Goal: Navigation & Orientation: Find specific page/section

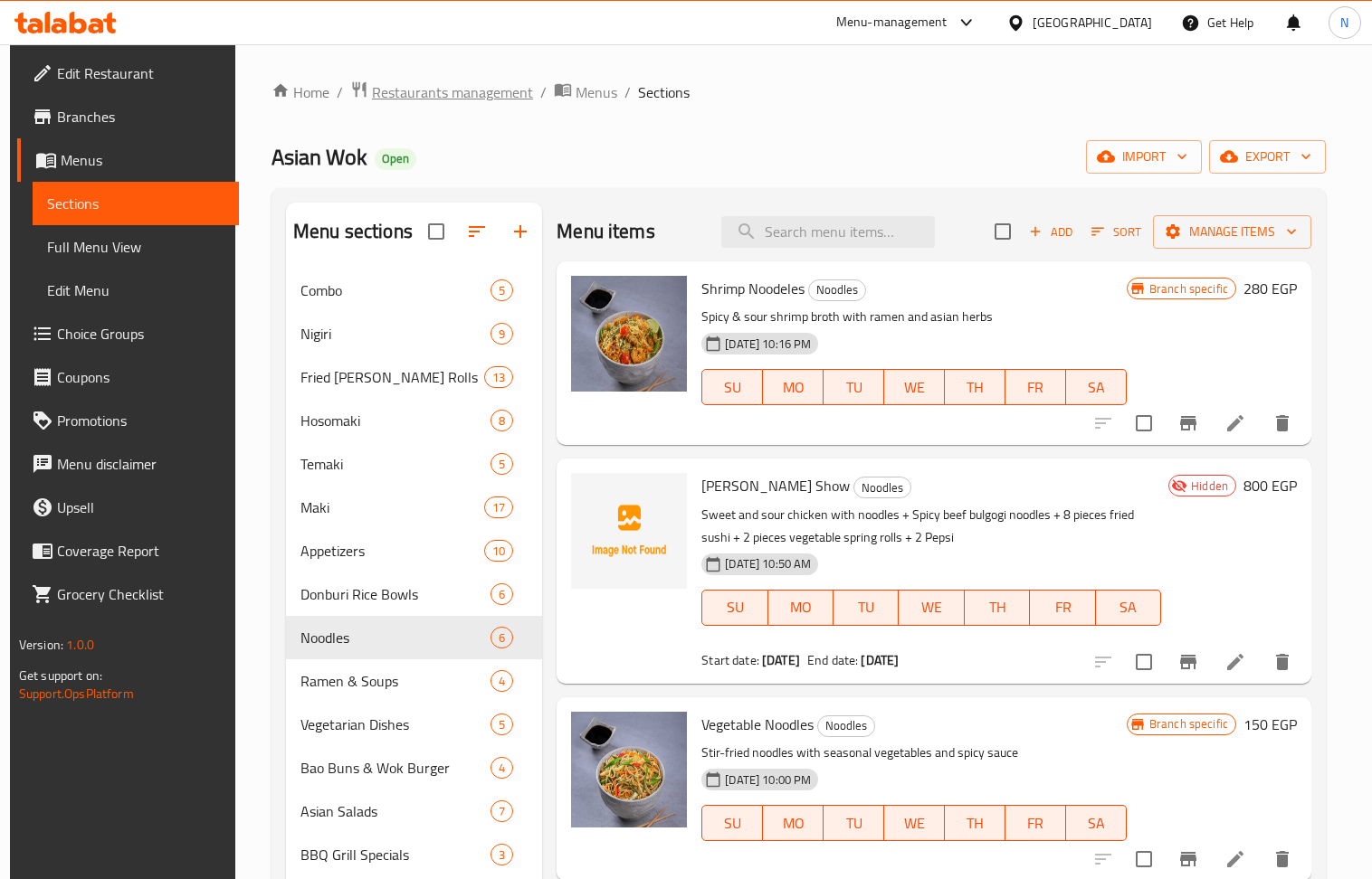
click at [479, 99] on span "Restaurants management" at bounding box center [452, 92] width 161 height 21
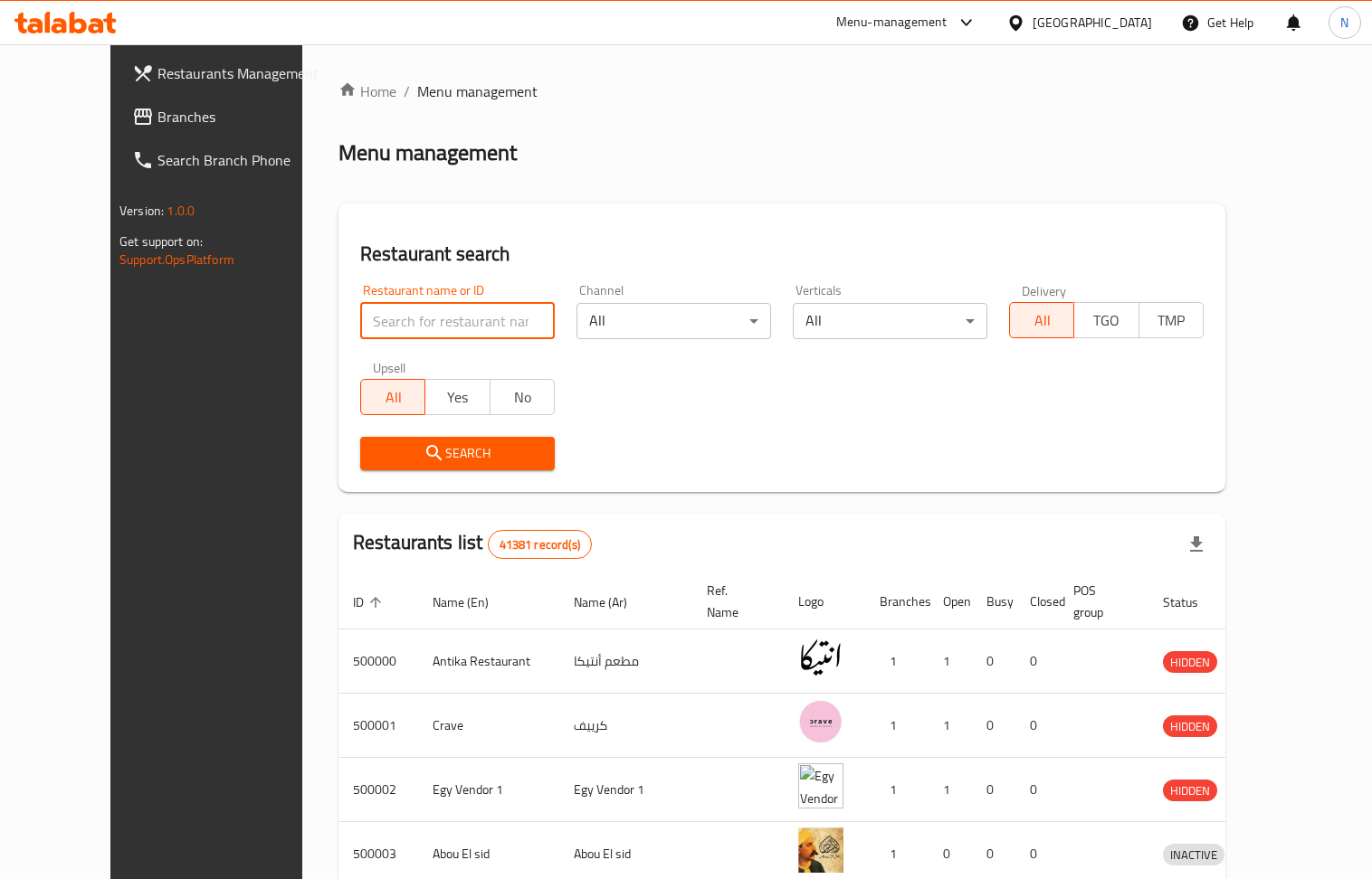
click at [428, 311] on input "search" at bounding box center [457, 321] width 194 height 36
paste input "705701"
type input "705701"
drag, startPoint x: 439, startPoint y: 483, endPoint x: 439, endPoint y: 464, distance: 19.0
click at [439, 477] on div "Restaurant search Restaurant name or ID 705701 Restaurant name or ID Channel Al…" at bounding box center [782, 347] width 887 height 289
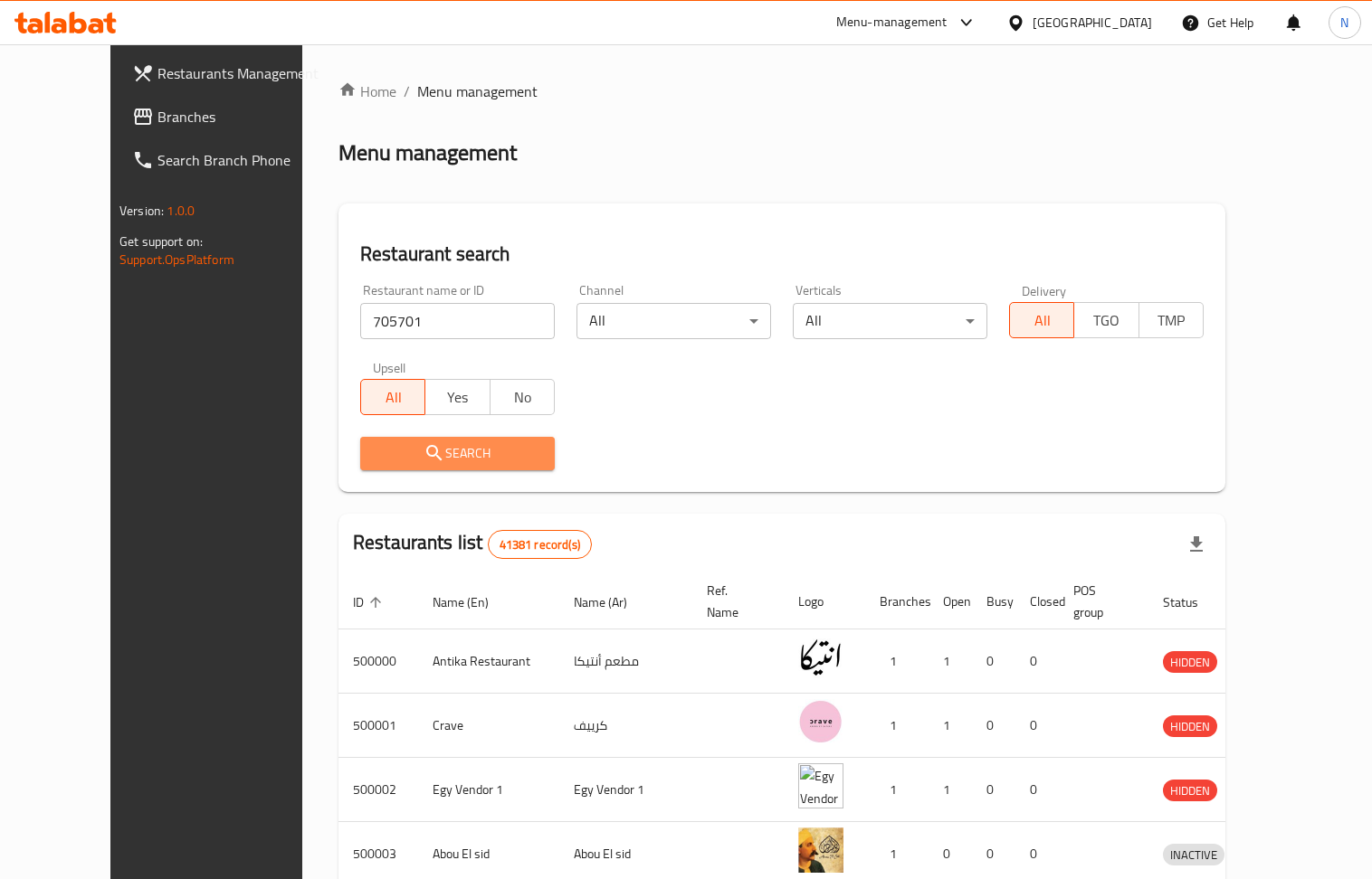
click at [439, 464] on span "Search" at bounding box center [457, 453] width 165 height 22
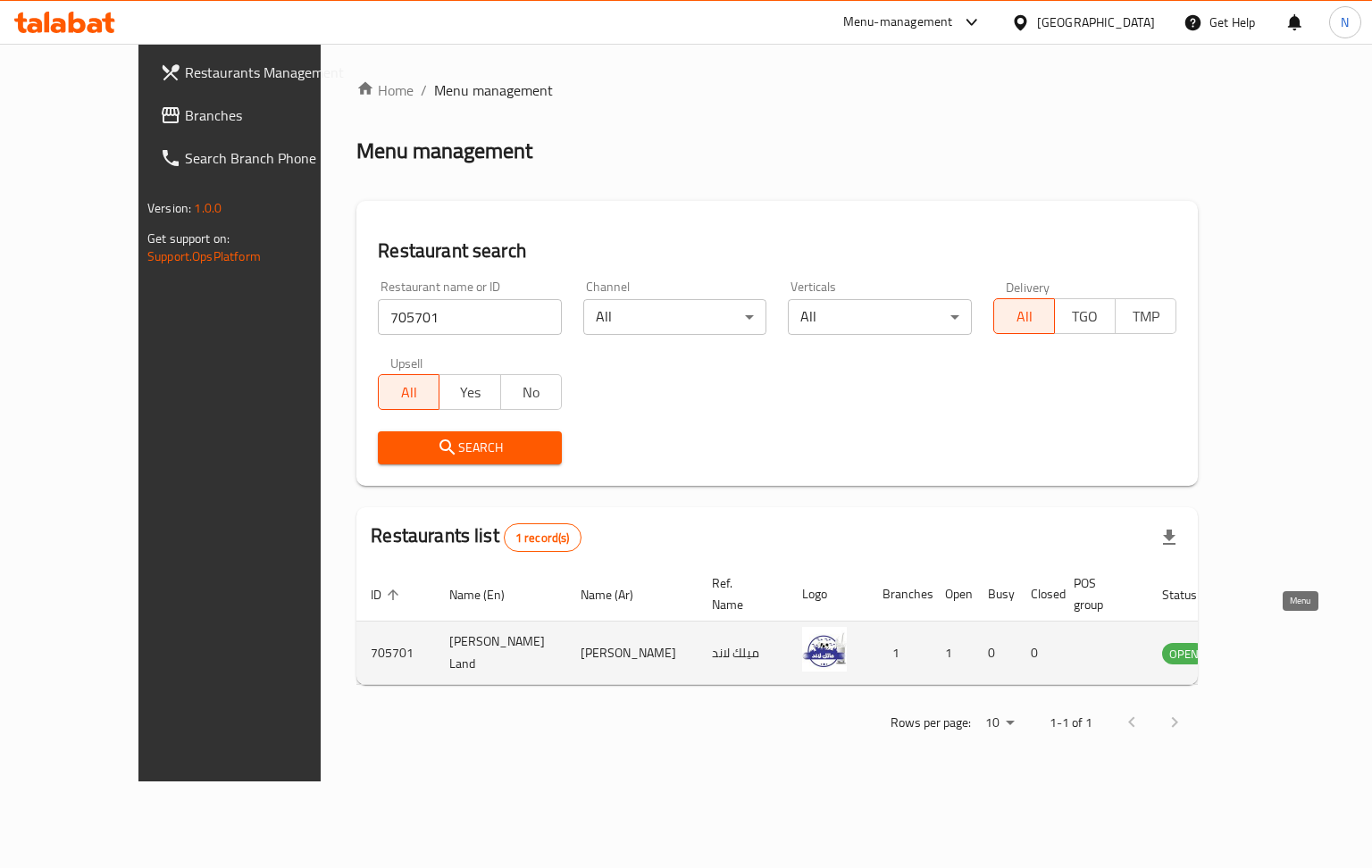
click at [1277, 647] on icon "enhanced table" at bounding box center [1266, 655] width 19 height 15
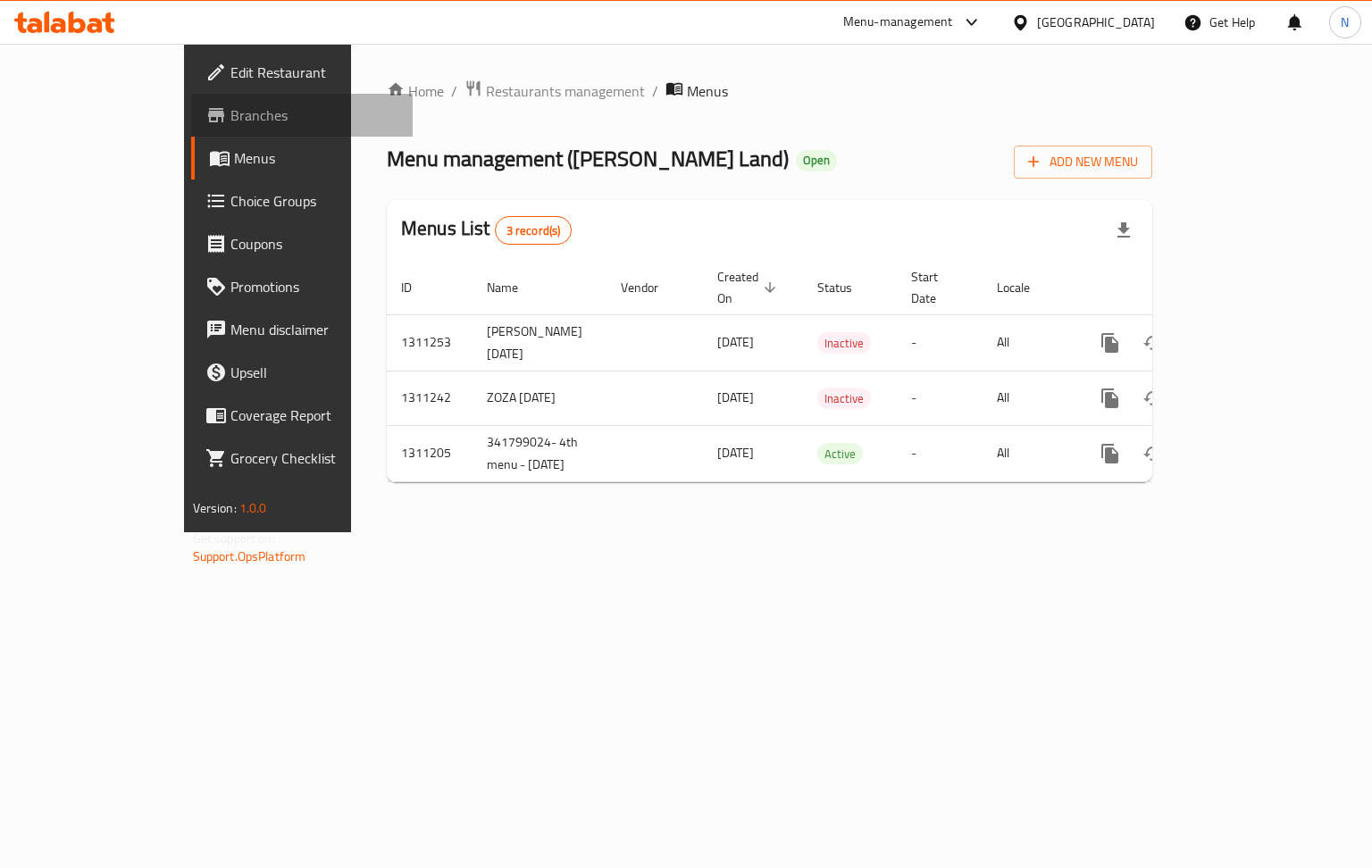
click at [230, 110] on span "Branches" at bounding box center [315, 115] width 169 height 21
